Goal: Transaction & Acquisition: Download file/media

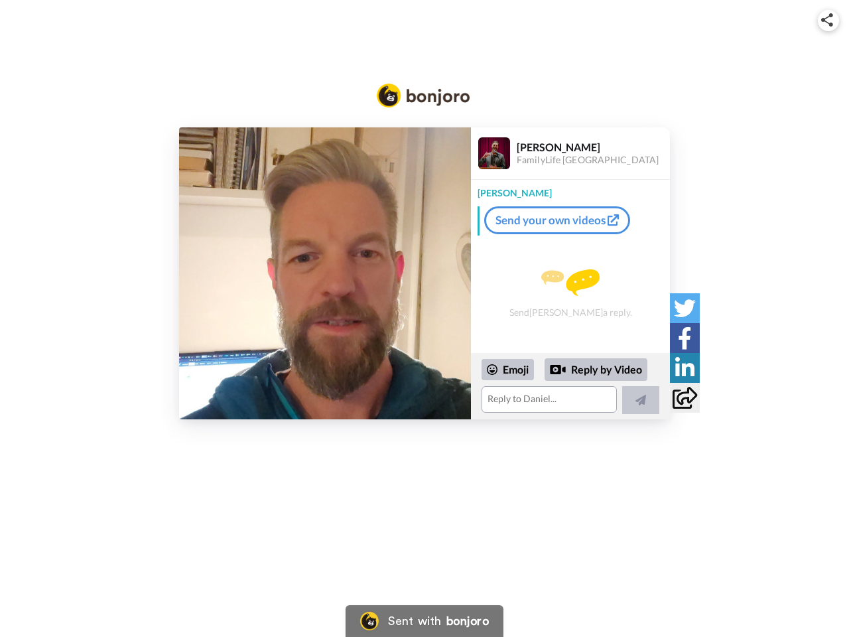
click at [829, 20] on img at bounding box center [827, 19] width 12 height 13
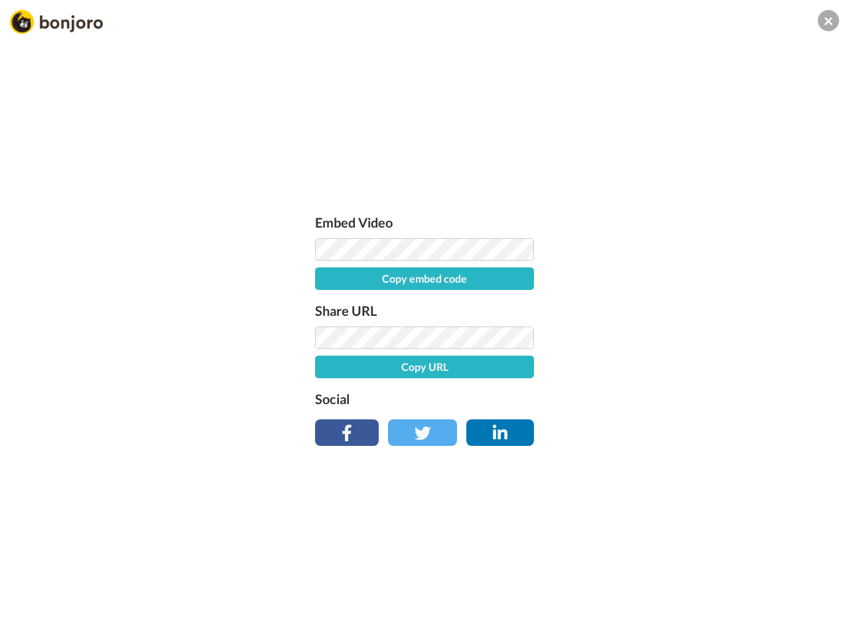
click at [325, 273] on button "Copy embed code" at bounding box center [424, 278] width 219 height 23
click at [571, 386] on div "Embed Video Embed code copied! Share URL Copy URL Social" at bounding box center [424, 390] width 849 height 637
click at [508, 370] on button "Copy URL" at bounding box center [424, 367] width 219 height 23
click at [596, 370] on div "Embed Video Embed code copied! Share URL URL copied! Social" at bounding box center [424, 390] width 849 height 637
click at [641, 400] on div "Embed Video Embed code copied! Share URL URL copied! Social" at bounding box center [424, 390] width 849 height 637
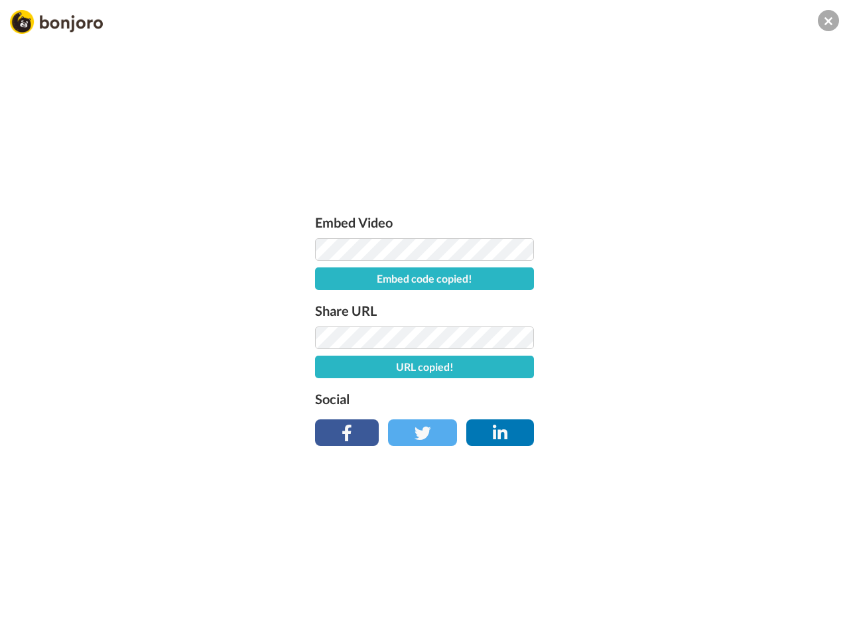
click at [685, 308] on div "Embed Video Embed code copied! Share URL URL copied! Social" at bounding box center [424, 390] width 849 height 637
click at [685, 338] on div "Embed Video Embed code copied! Share URL URL copied! Social" at bounding box center [424, 390] width 849 height 637
click at [685, 368] on div "Embed Video Embed code copied! Share URL URL copied! Social" at bounding box center [424, 390] width 849 height 637
click at [685, 397] on div "Embed Video Embed code copied! Share URL URL copied! Social" at bounding box center [424, 390] width 849 height 637
